Goal: Task Accomplishment & Management: Complete application form

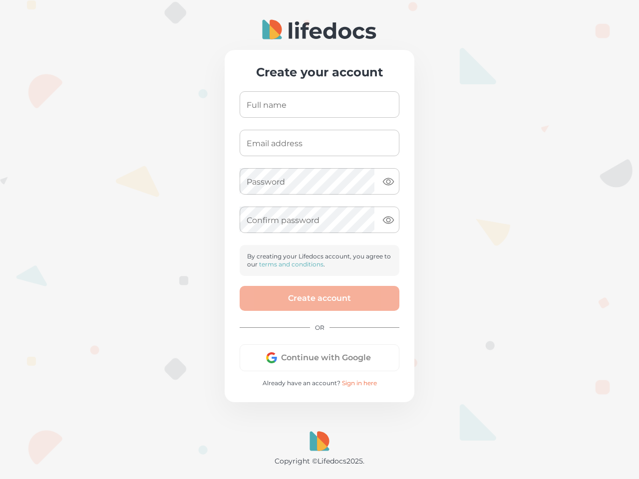
click at [320, 240] on form "Full name Full name Email address Email address Password Password Confirm passw…" at bounding box center [320, 239] width 160 height 296
click at [320, 104] on input "Full name" at bounding box center [320, 104] width 160 height 26
click at [320, 143] on input "Email address" at bounding box center [320, 143] width 160 height 26
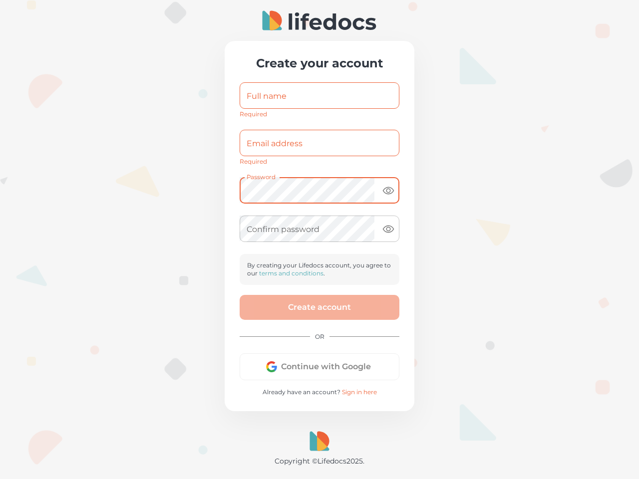
click at [388, 182] on button "toggle password visibility" at bounding box center [388, 191] width 20 height 20
click at [320, 220] on form "Full name Full name Required Email address Email address Required Password Pass…" at bounding box center [320, 239] width 160 height 314
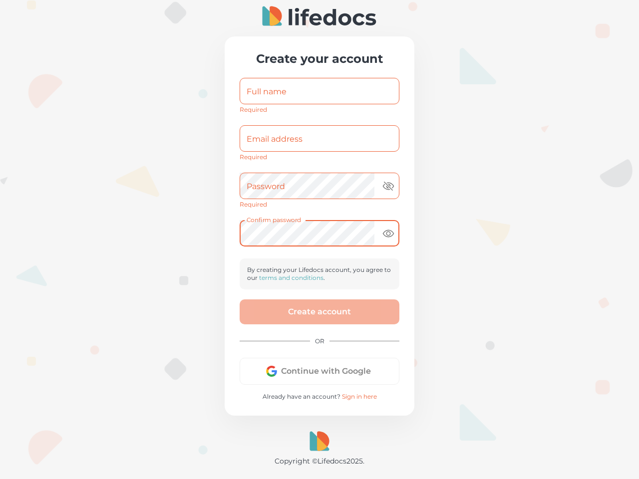
click at [388, 220] on div "Confirm password" at bounding box center [320, 233] width 160 height 26
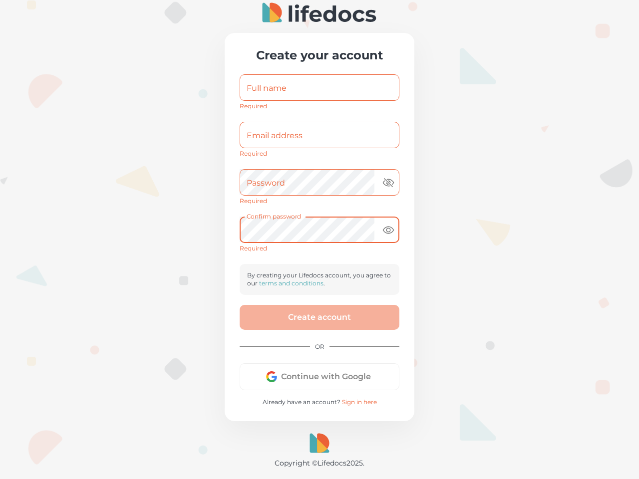
click at [320, 358] on div "Create account OR Continue with Google Already have an account? Sign in here" at bounding box center [320, 355] width 160 height 101
